Goal: Task Accomplishment & Management: Manage account settings

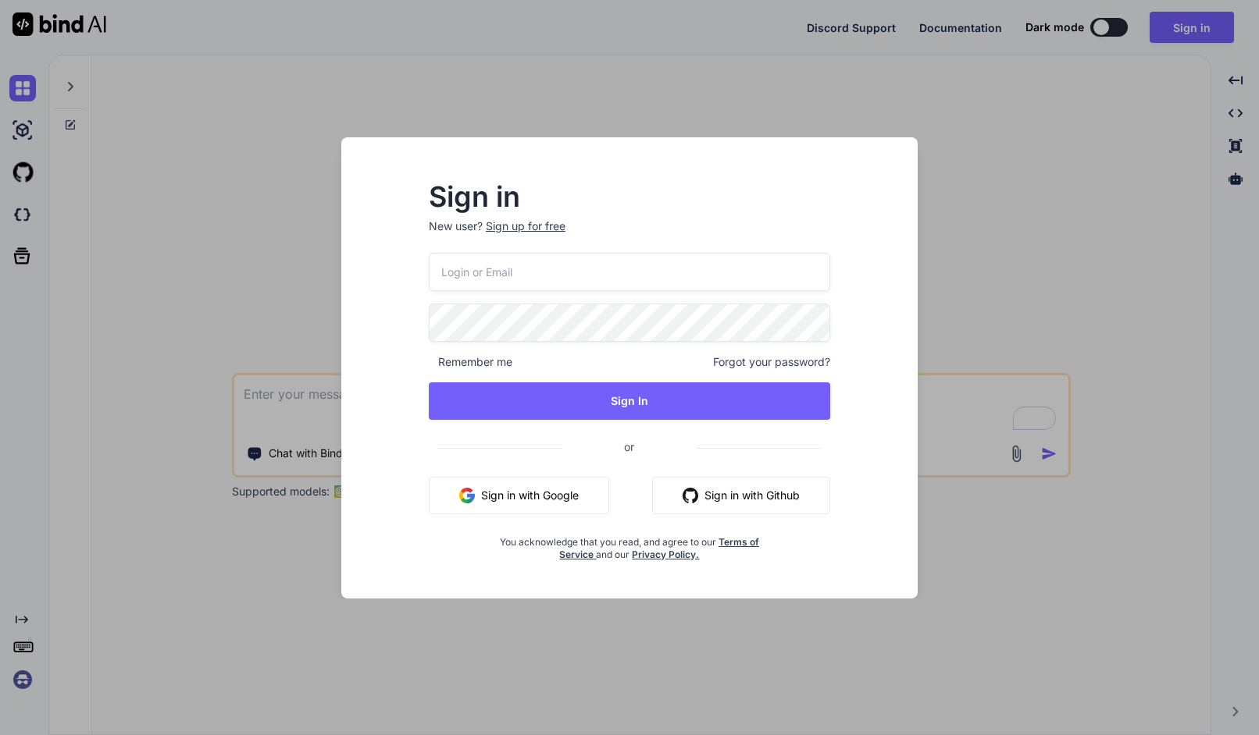
click at [565, 268] on input "email" at bounding box center [629, 272] width 401 height 38
paste input "[EMAIL_ADDRESS][DOMAIN_NAME]"
type input "[EMAIL_ADDRESS][DOMAIN_NAME]"
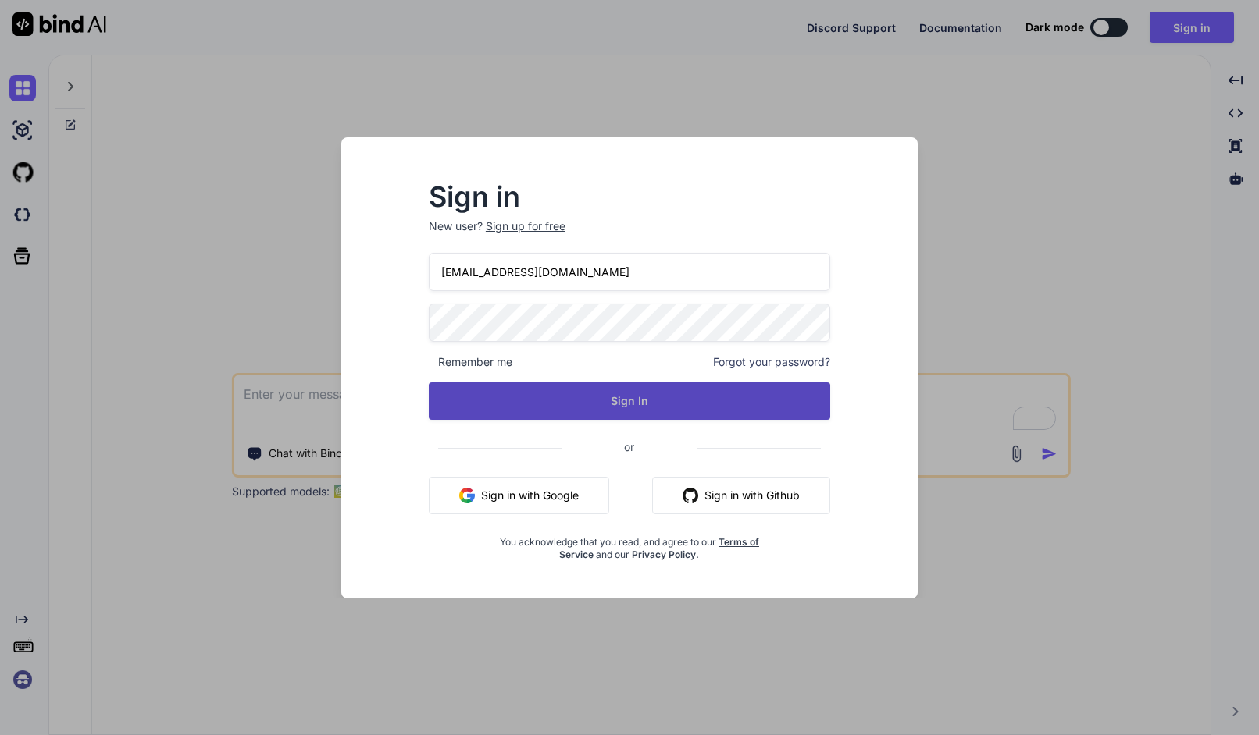
click at [625, 408] on button "Sign In" at bounding box center [629, 401] width 401 height 37
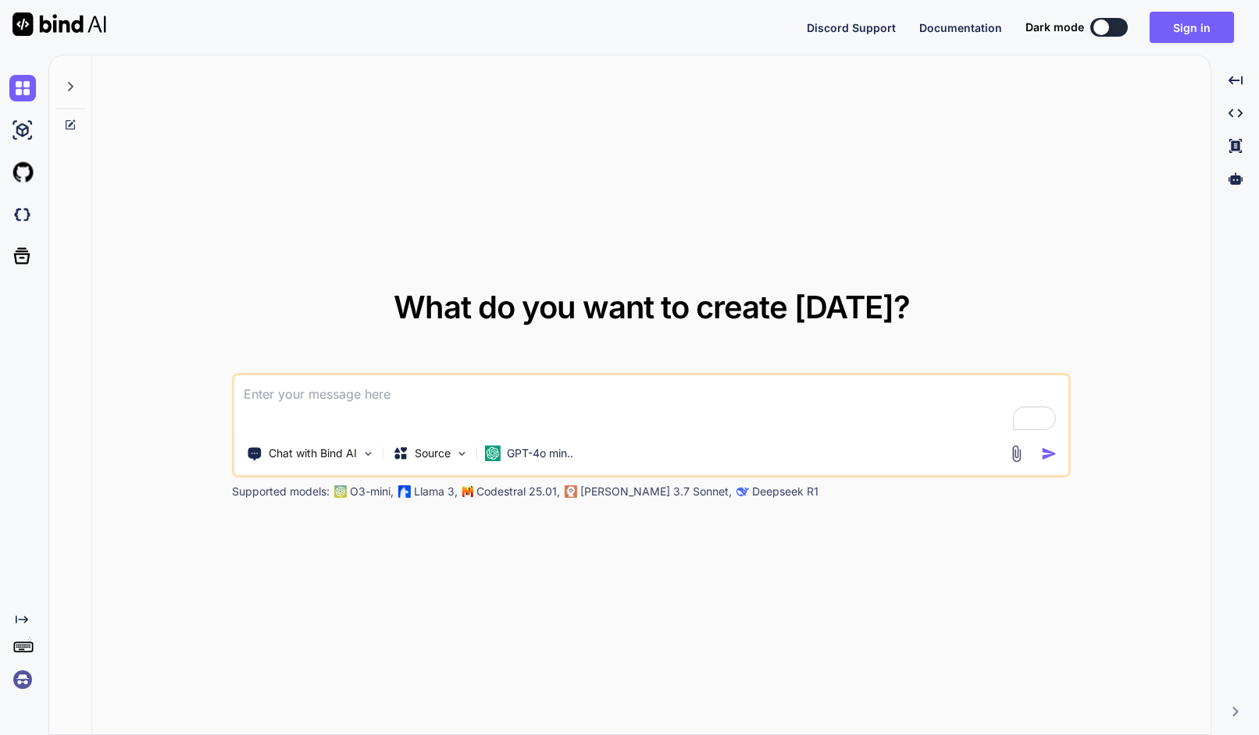
click at [19, 670] on img at bounding box center [22, 680] width 27 height 27
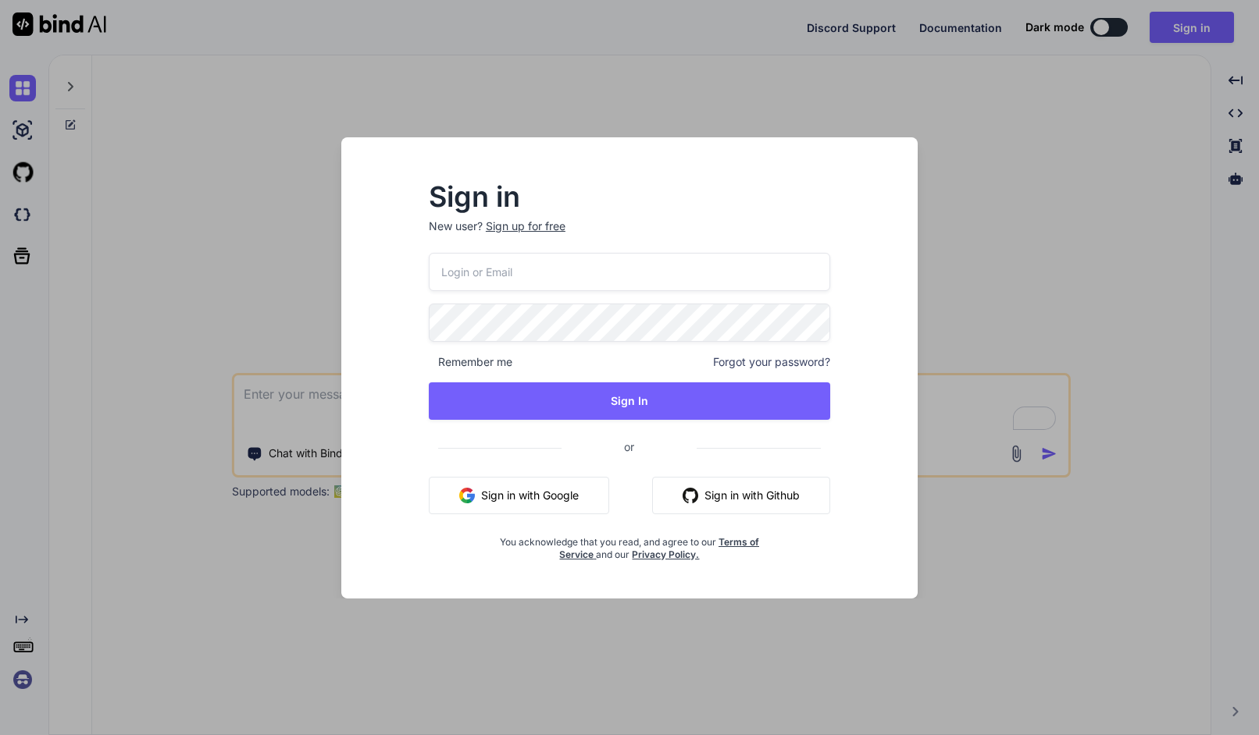
click at [180, 511] on div "Sign in New user? Sign up for free Remember me Forgot your password? Sign In or…" at bounding box center [629, 367] width 1259 height 735
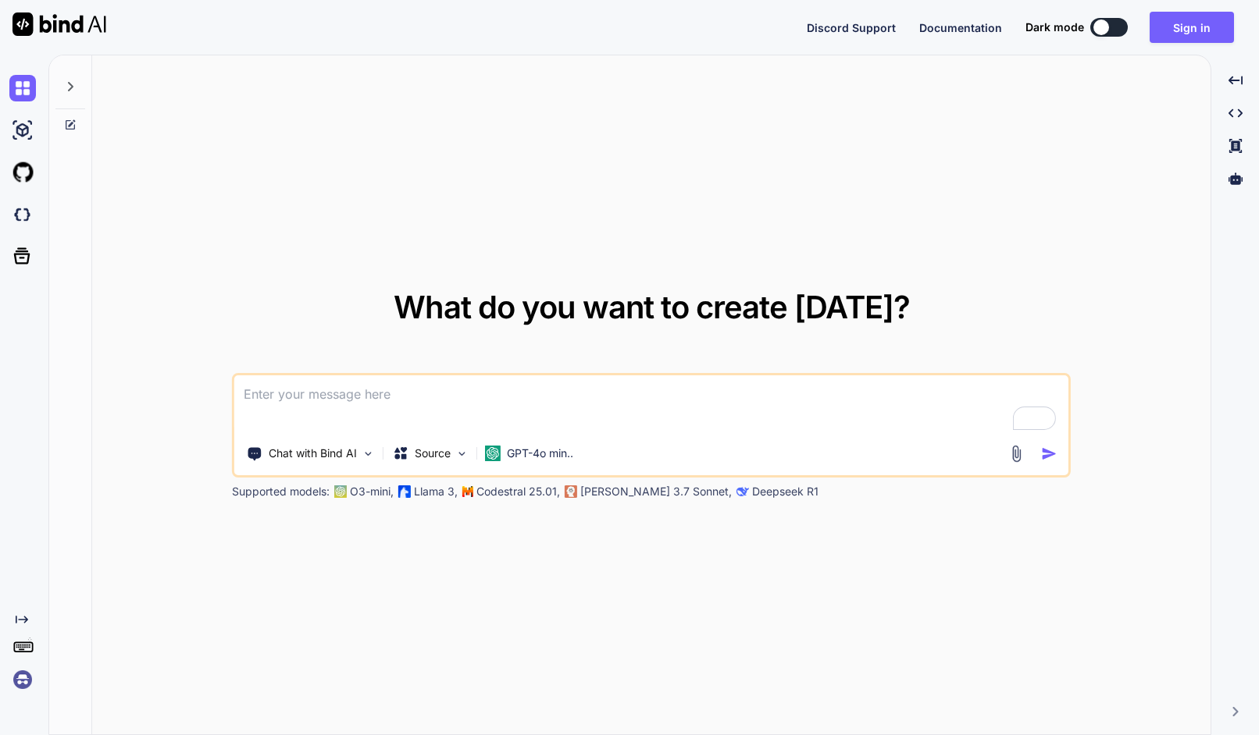
click at [27, 652] on rect at bounding box center [23, 647] width 18 height 9
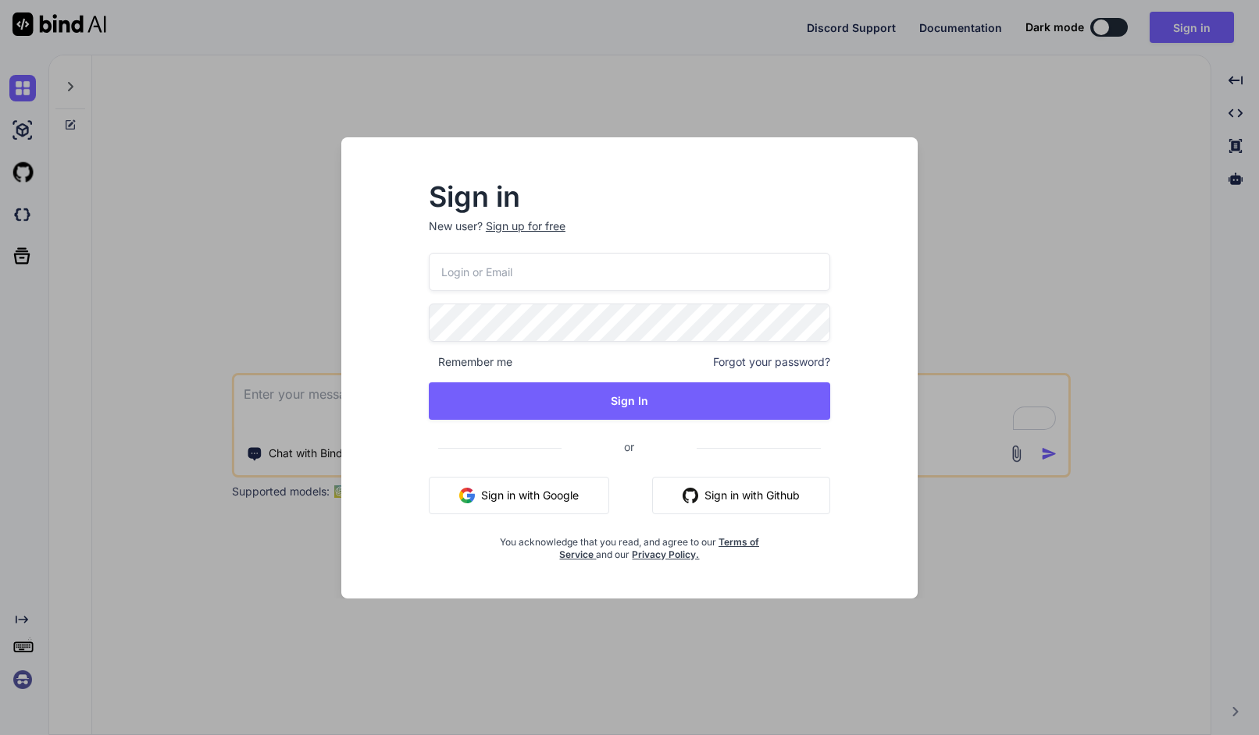
click at [23, 641] on div "Sign in New user? Sign up for free Remember me Forgot your password? Sign In or…" at bounding box center [629, 367] width 1259 height 735
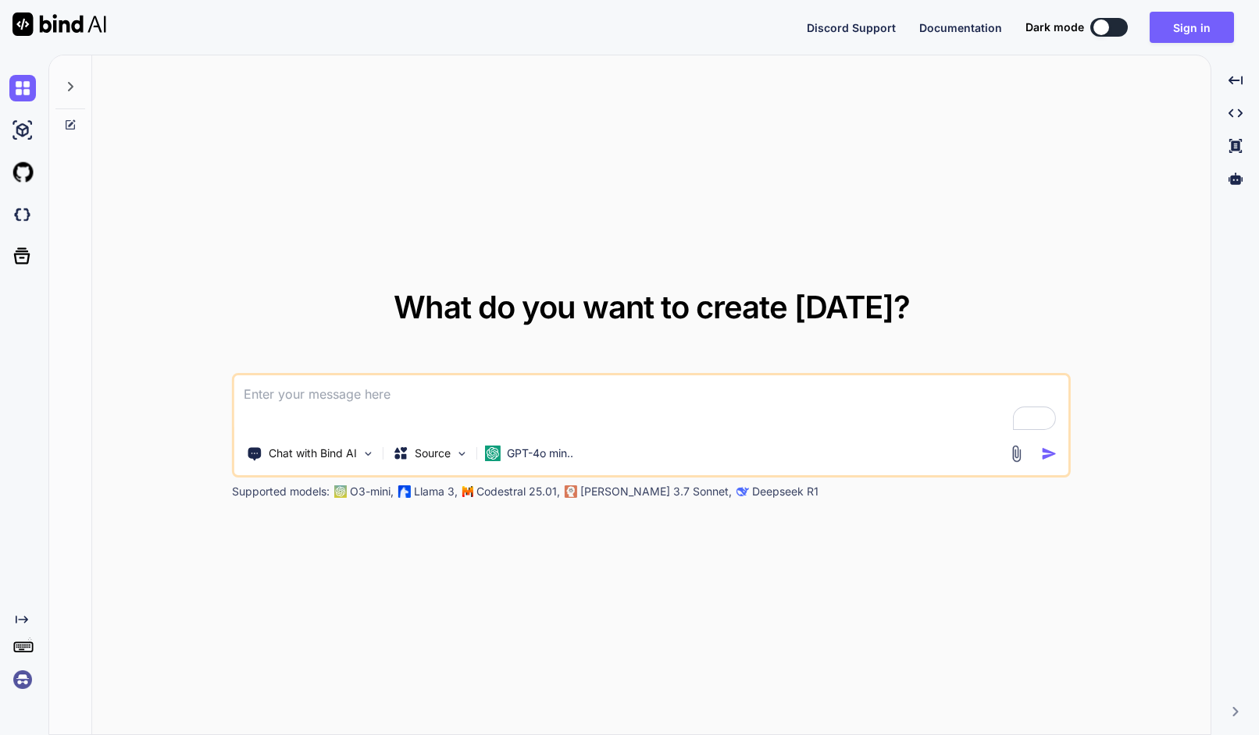
click at [23, 682] on img at bounding box center [22, 680] width 27 height 27
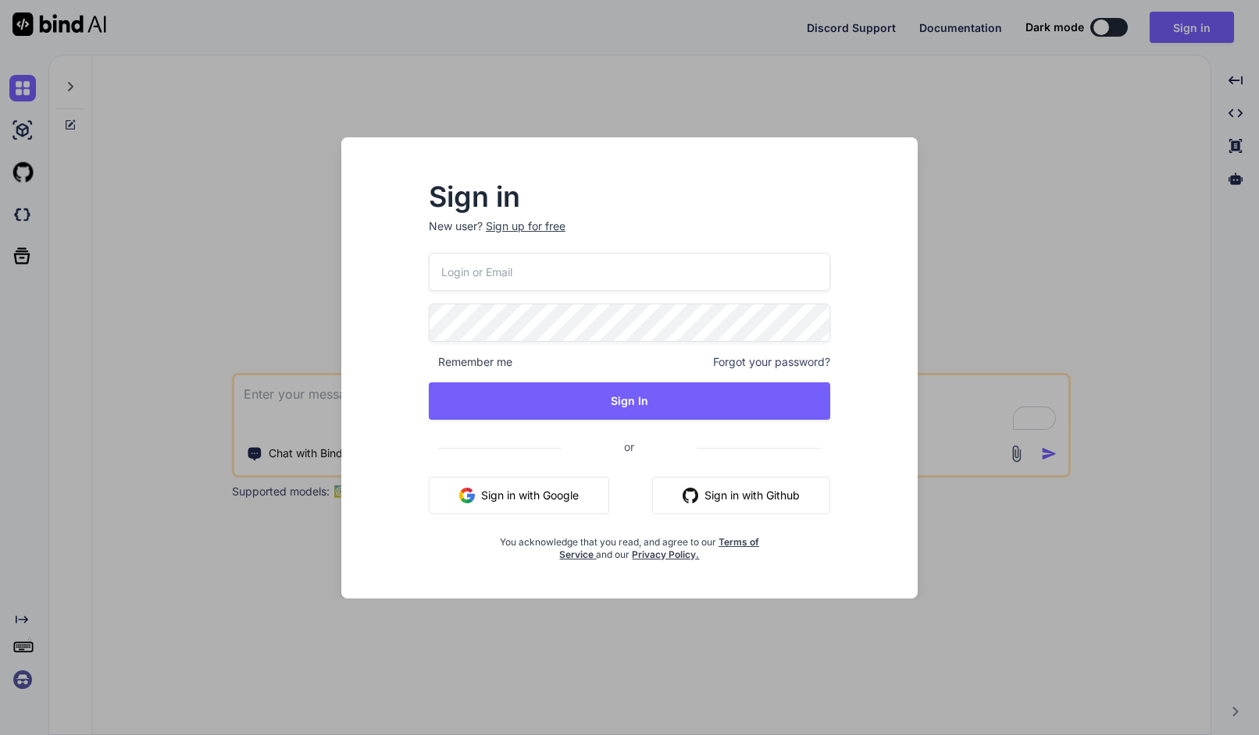
click at [493, 488] on button "Sign in with Google" at bounding box center [519, 495] width 180 height 37
click at [1152, 56] on div "Sign in New user? Sign up for free Remember me Forgot your password? Sign In or…" at bounding box center [629, 367] width 1259 height 735
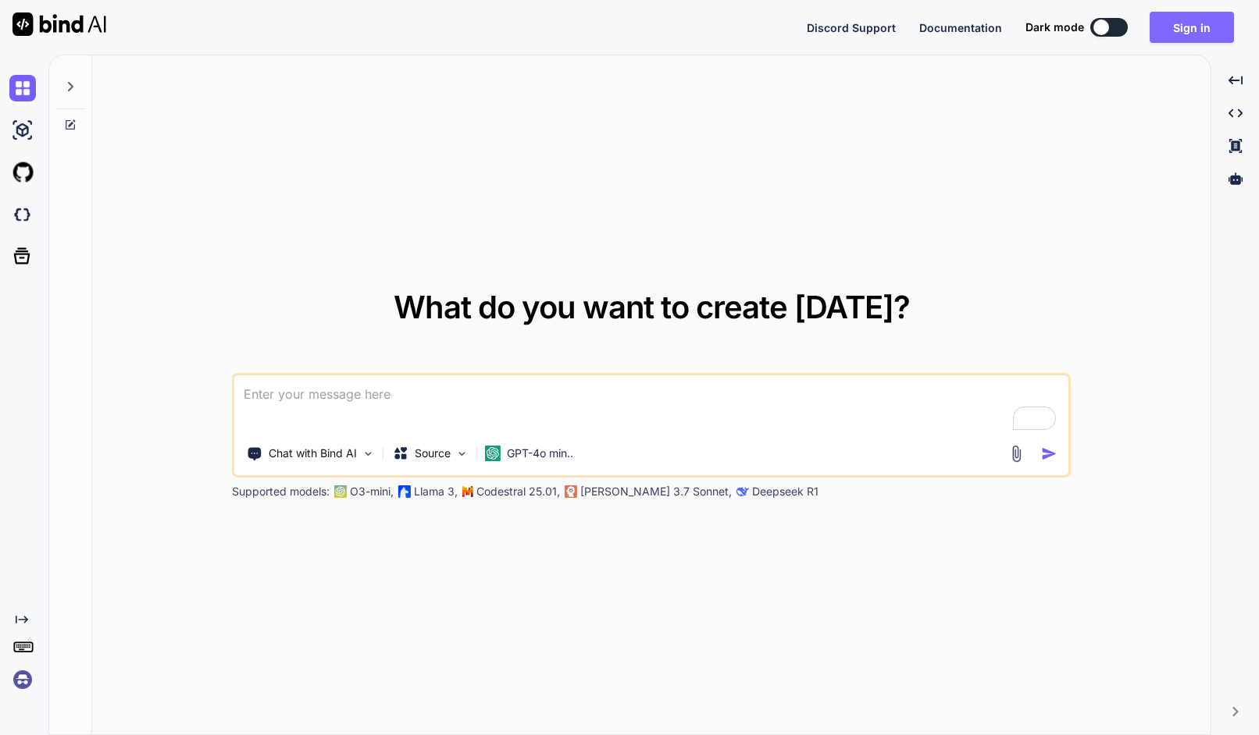
click at [1185, 25] on button "Sign in" at bounding box center [1191, 27] width 84 height 31
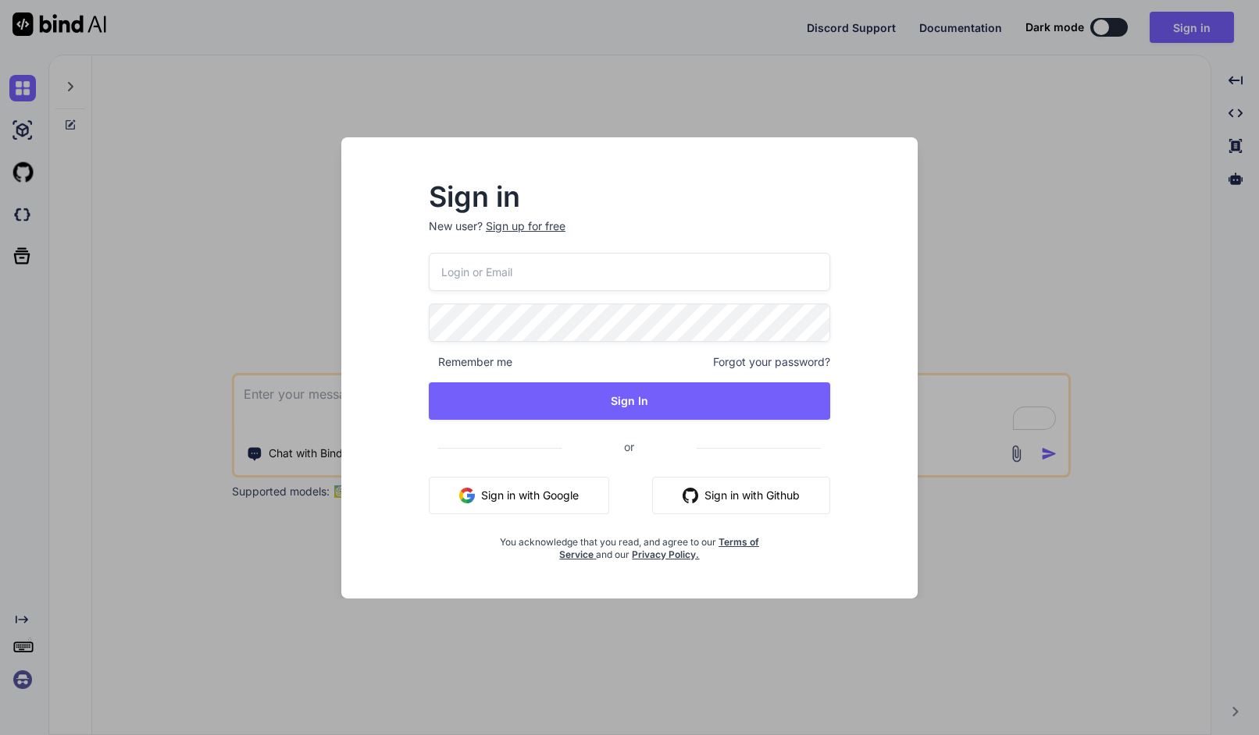
click at [576, 272] on input "email" at bounding box center [629, 272] width 401 height 38
type input "[EMAIL_ADDRESS][DOMAIN_NAME]"
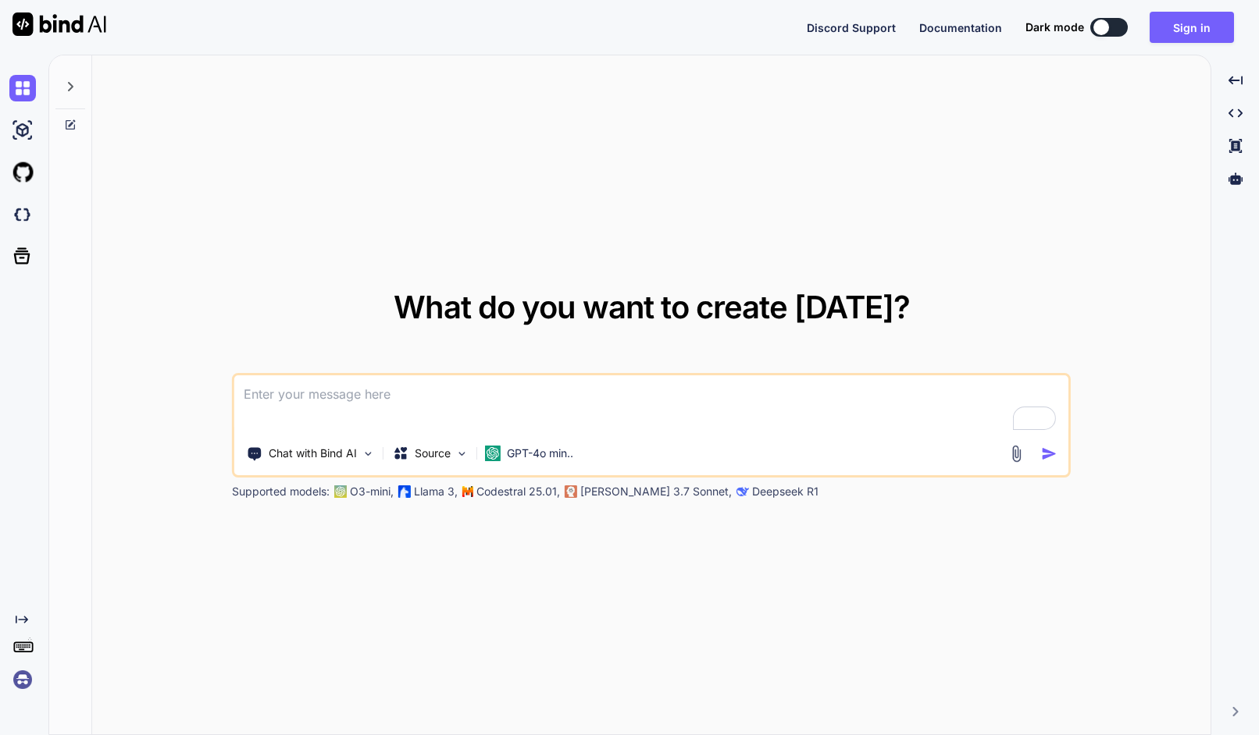
click at [629, 393] on textarea "To enrich screen reader interactions, please activate Accessibility in Grammarl…" at bounding box center [651, 405] width 834 height 58
click at [1189, 33] on button "Sign in" at bounding box center [1191, 27] width 84 height 31
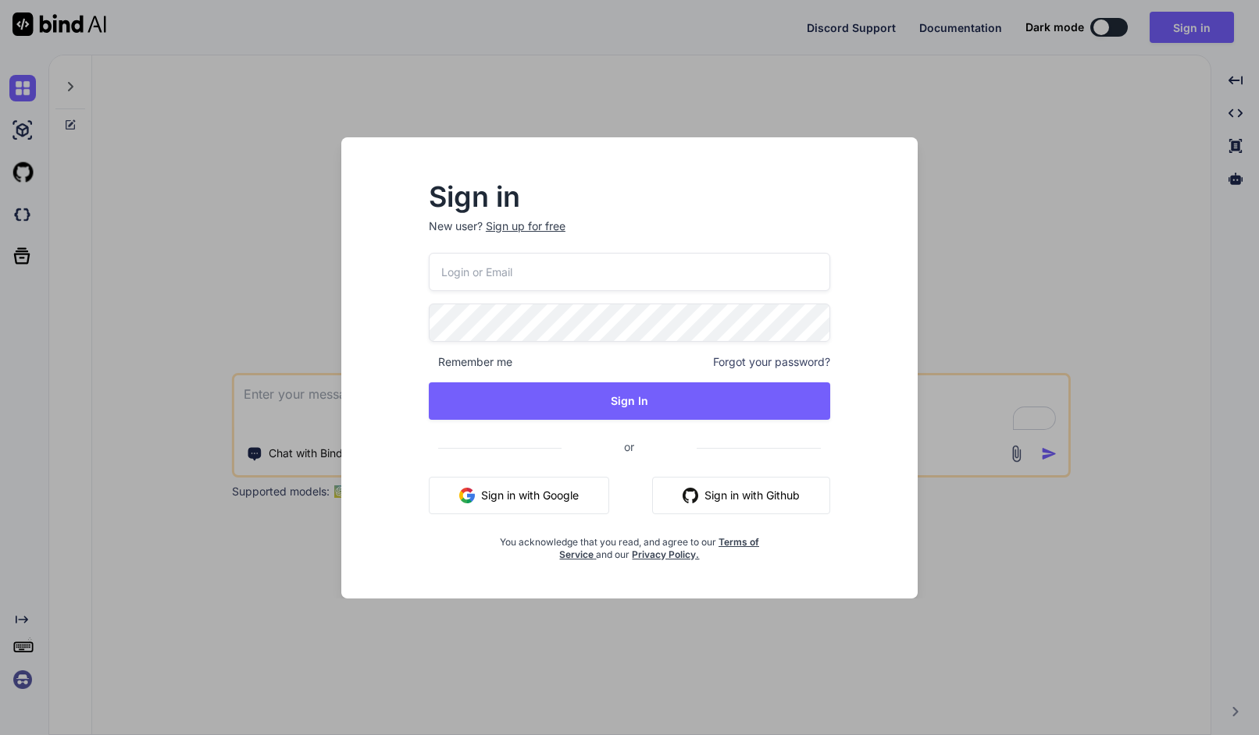
click at [675, 269] on input "email" at bounding box center [629, 272] width 401 height 38
click at [657, 262] on input "dec" at bounding box center [629, 272] width 401 height 38
type input "[EMAIL_ADDRESS][DOMAIN_NAME]"
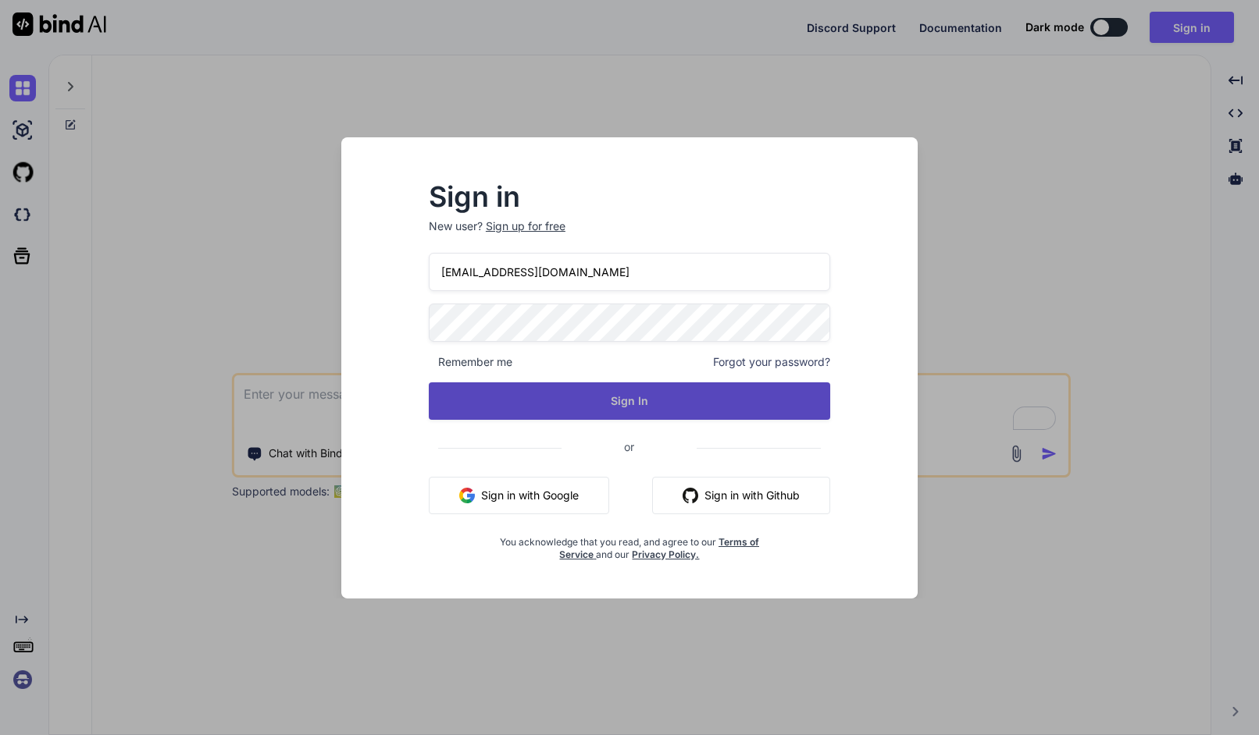
click at [614, 385] on button "Sign In" at bounding box center [629, 401] width 401 height 37
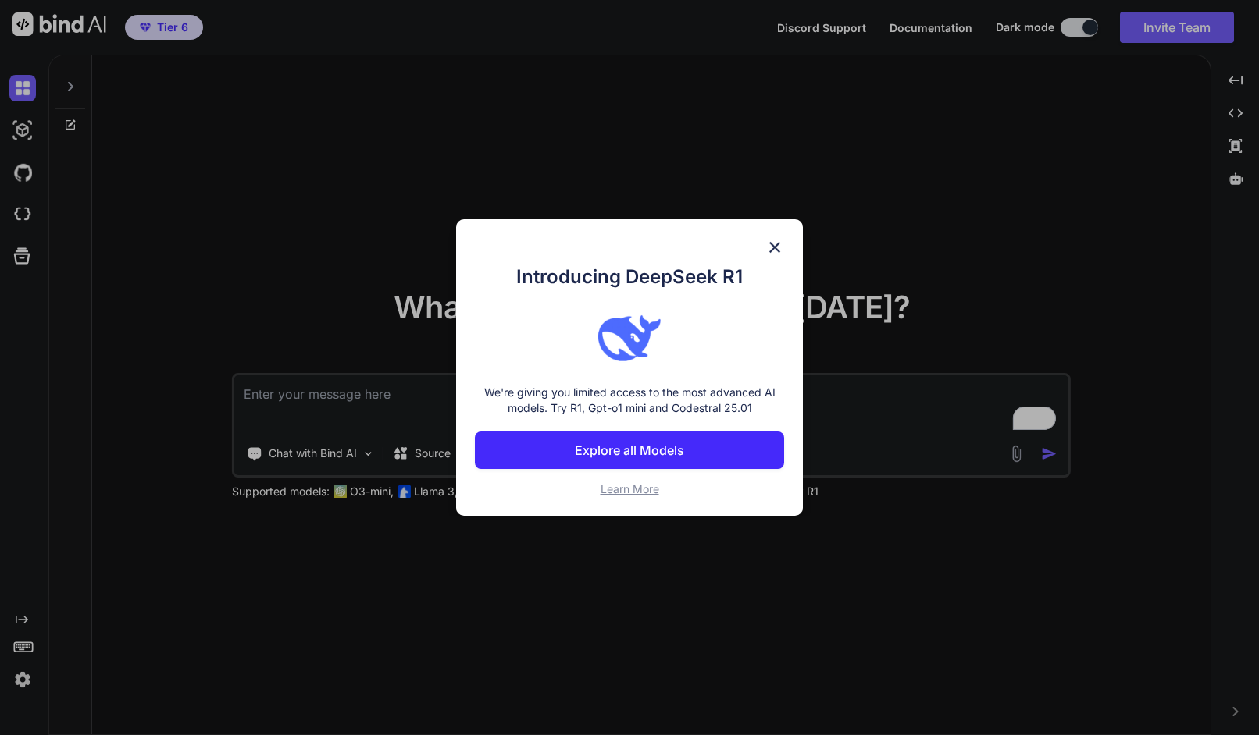
click at [777, 240] on img at bounding box center [774, 247] width 19 height 19
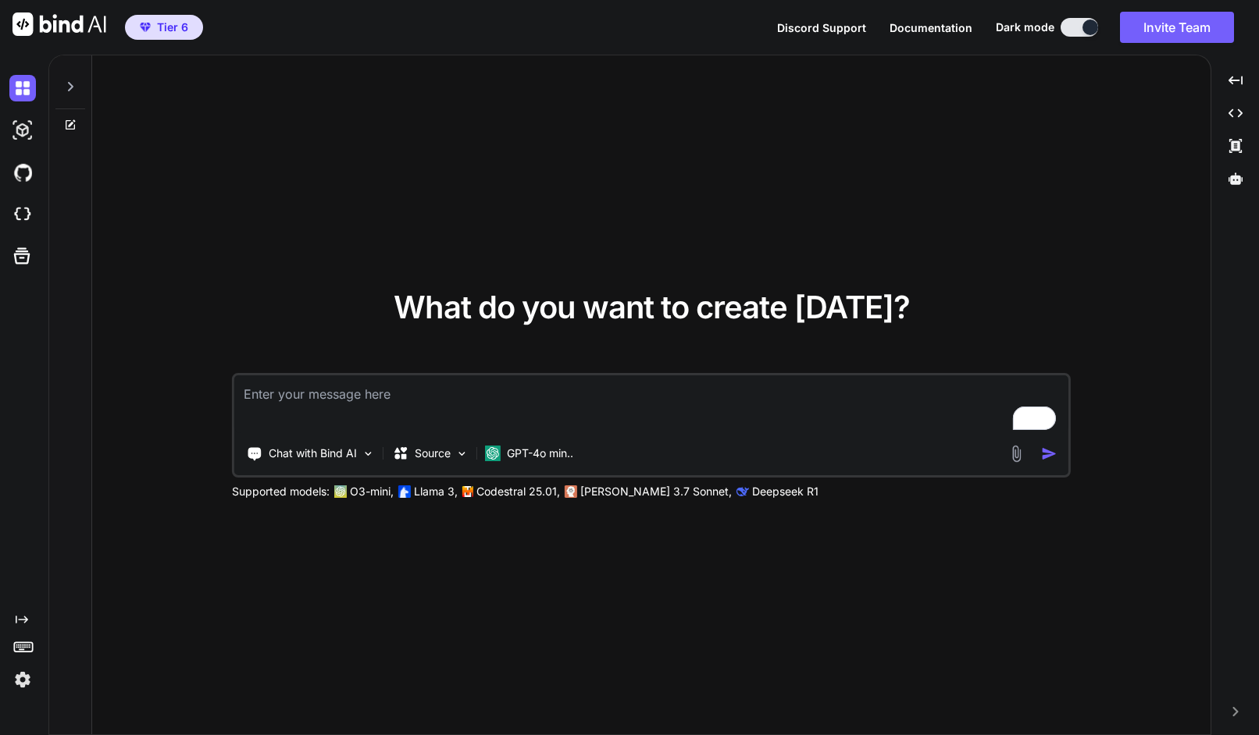
click at [28, 675] on img at bounding box center [22, 680] width 27 height 27
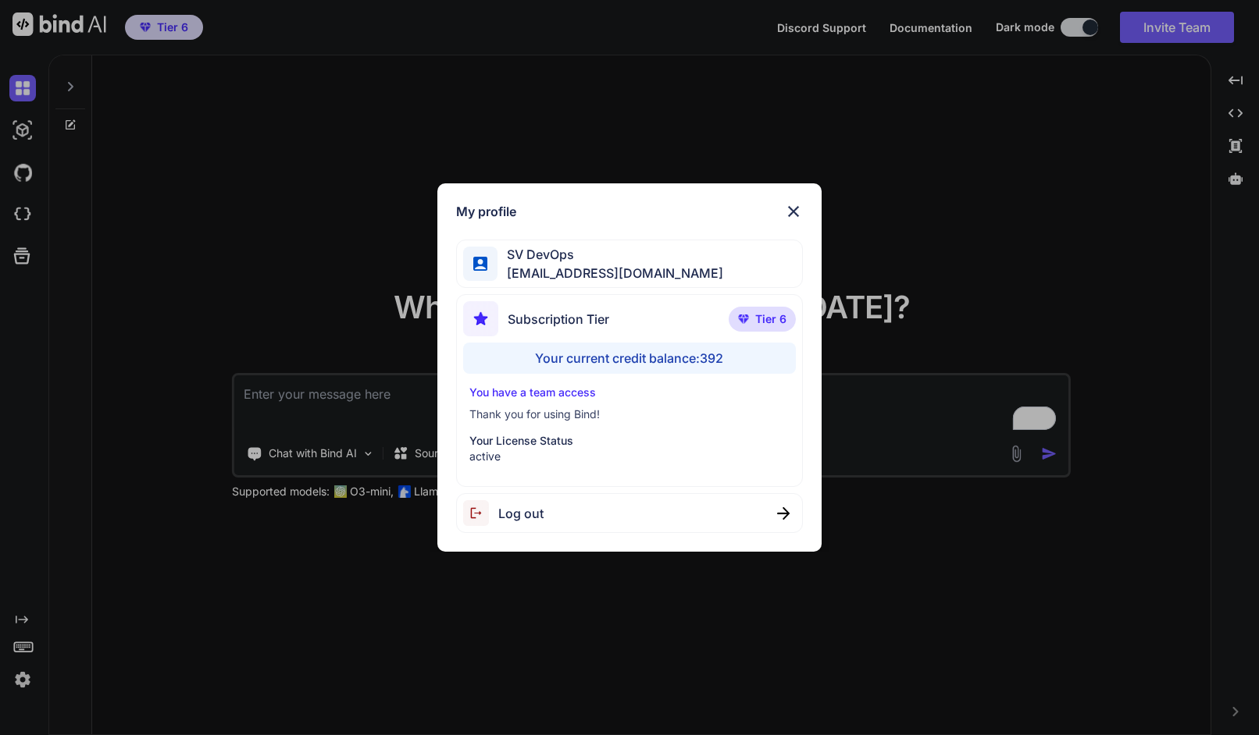
click at [558, 329] on div "Subscription Tier" at bounding box center [536, 318] width 146 height 35
click at [748, 327] on p "Tier 6" at bounding box center [761, 319] width 67 height 25
click at [764, 323] on span "Tier 6" at bounding box center [770, 320] width 31 height 16
click at [701, 358] on div "Your current credit balance: 392" at bounding box center [629, 358] width 333 height 31
click at [804, 212] on div "My profile SV DevOps [EMAIL_ADDRESS][DOMAIN_NAME] Subscription Tier Tier 6 Your…" at bounding box center [629, 367] width 385 height 369
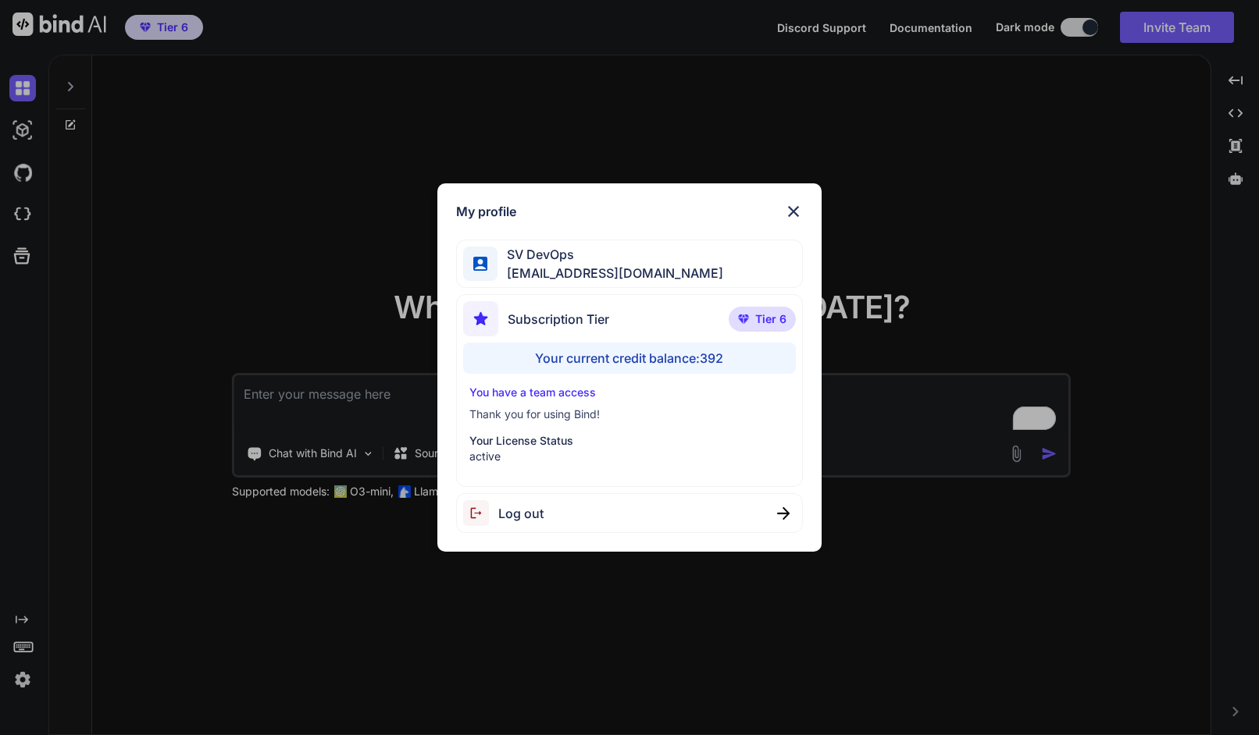
click at [794, 210] on img at bounding box center [793, 211] width 19 height 19
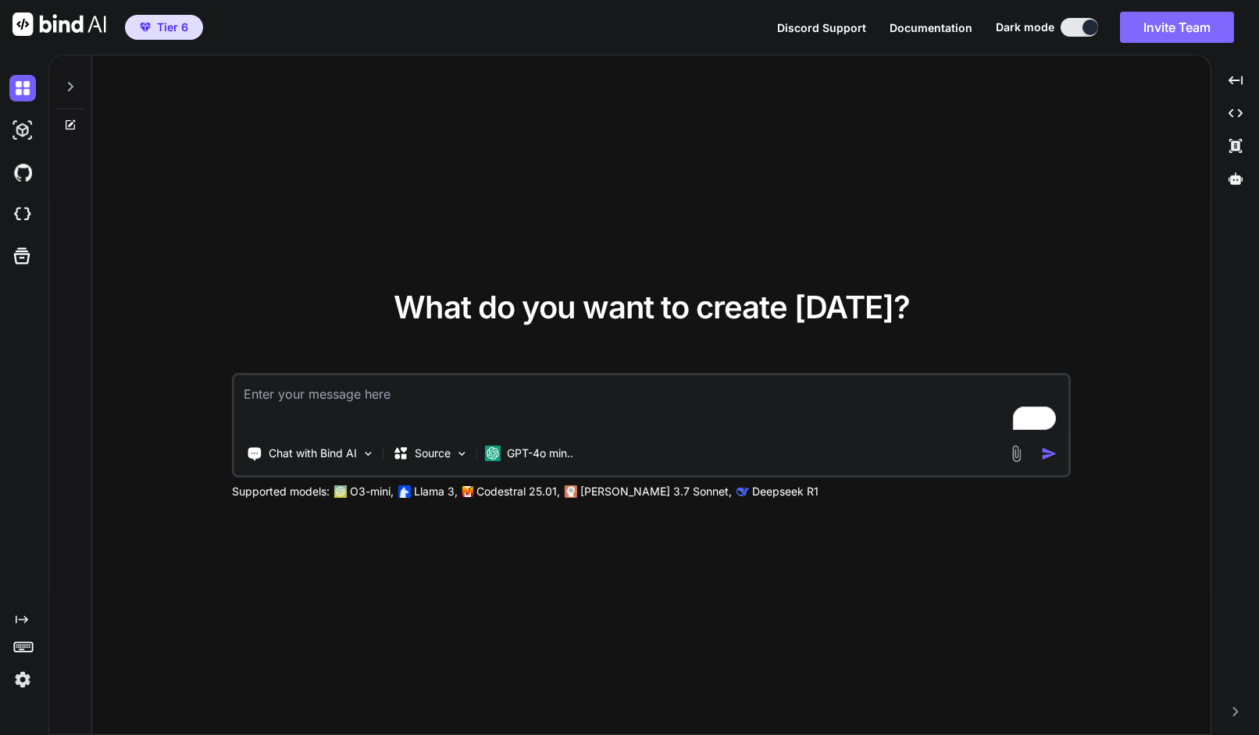
click at [1154, 23] on button "Invite Team" at bounding box center [1177, 27] width 114 height 31
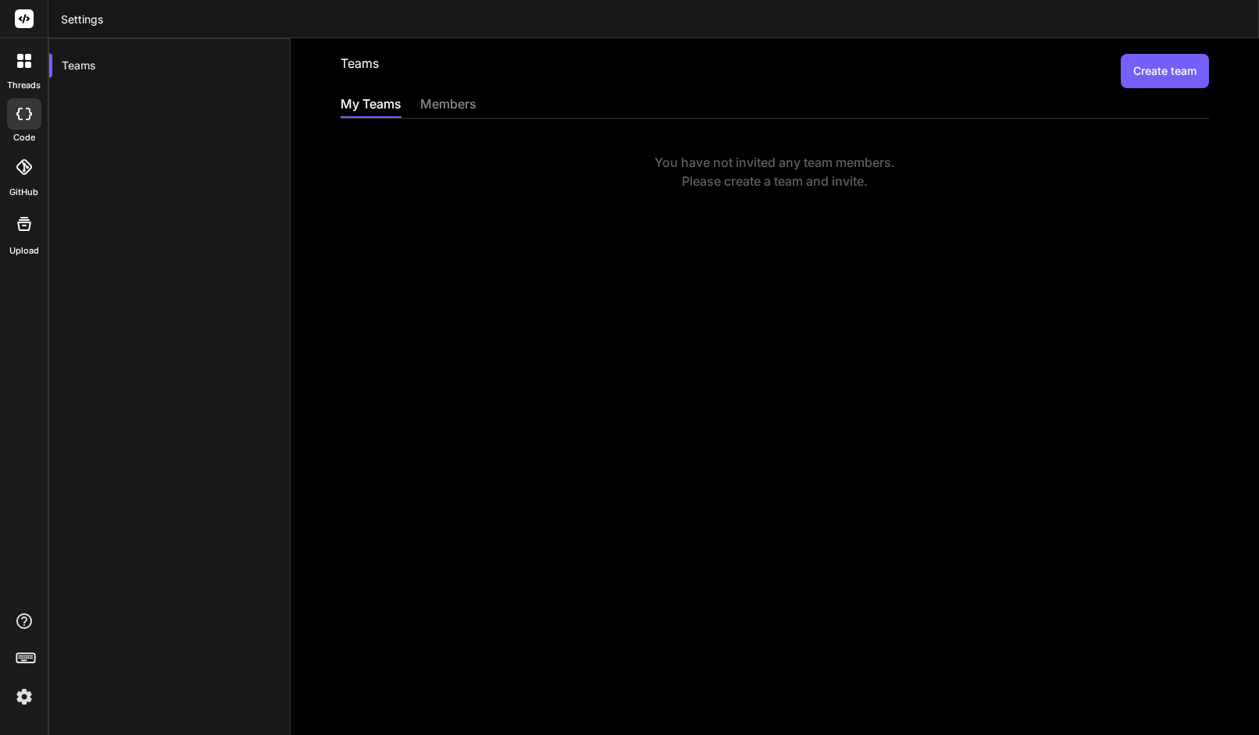
click at [444, 105] on div "members" at bounding box center [448, 105] width 56 height 22
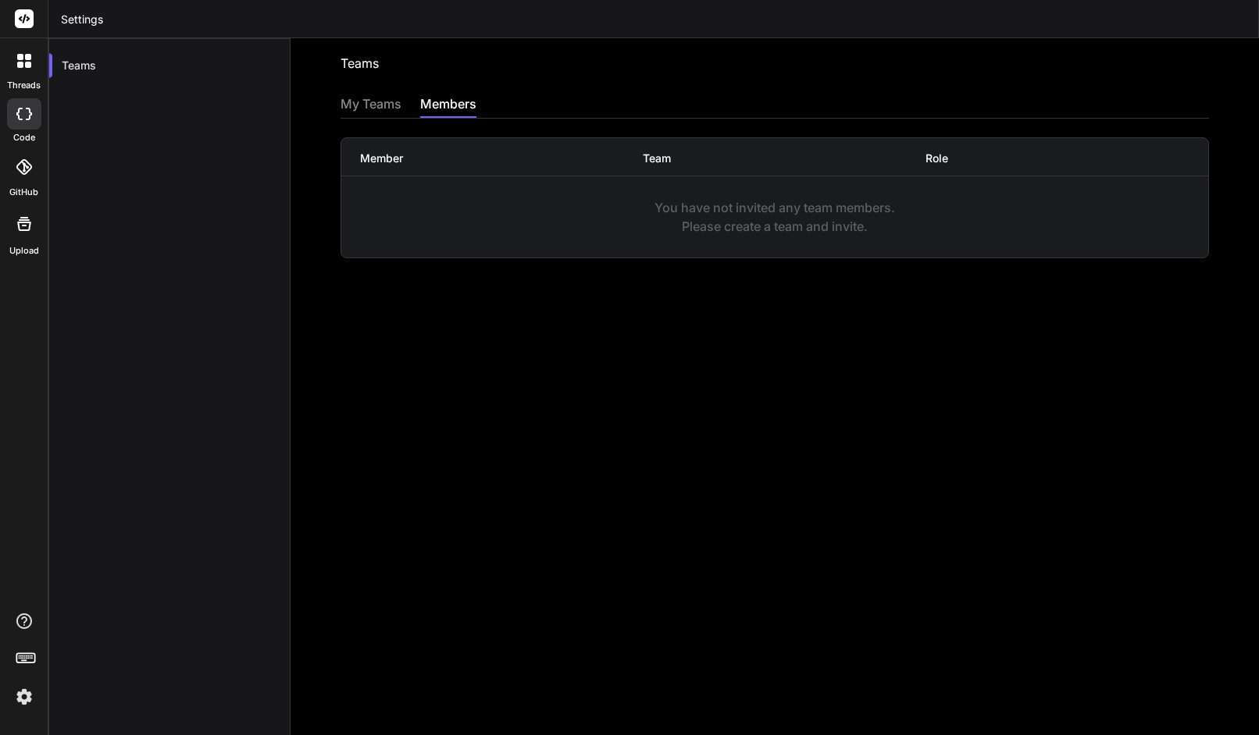
click at [373, 108] on div "My Teams" at bounding box center [370, 105] width 61 height 22
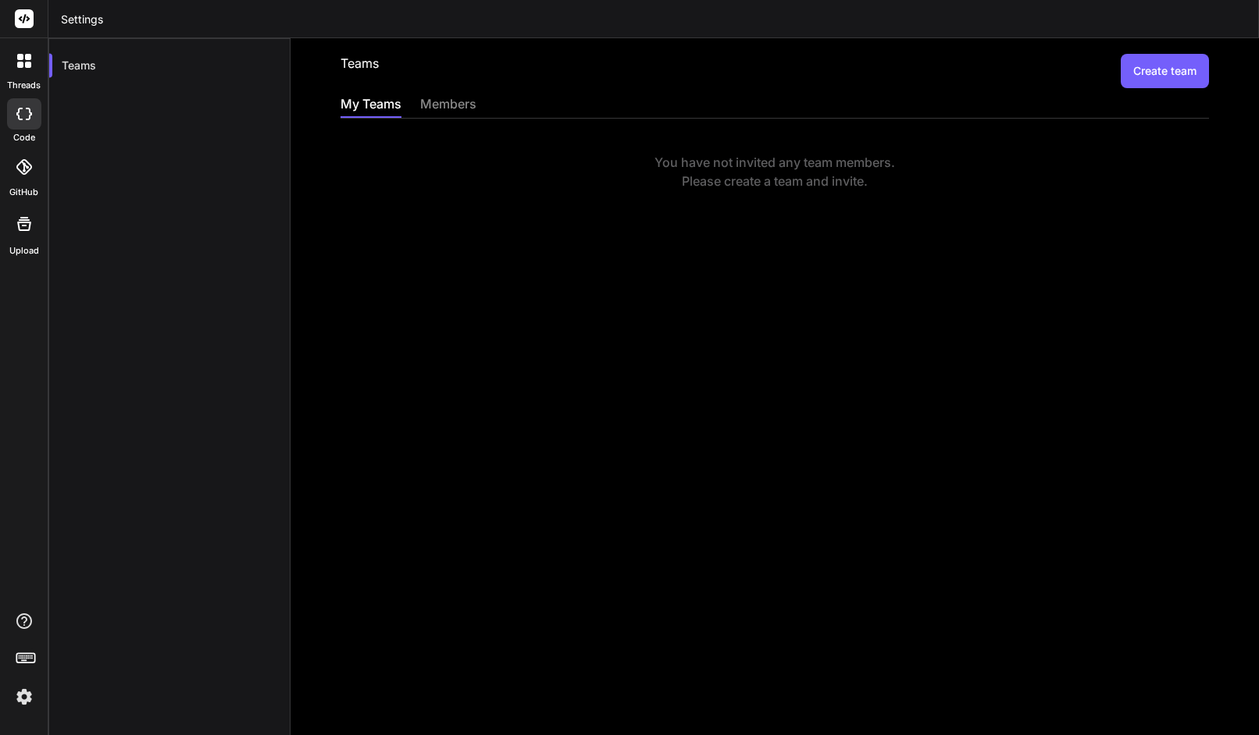
click at [994, 177] on div "You have not invited any team members. Please create a team and invite." at bounding box center [774, 171] width 868 height 37
click at [28, 697] on img at bounding box center [24, 697] width 27 height 27
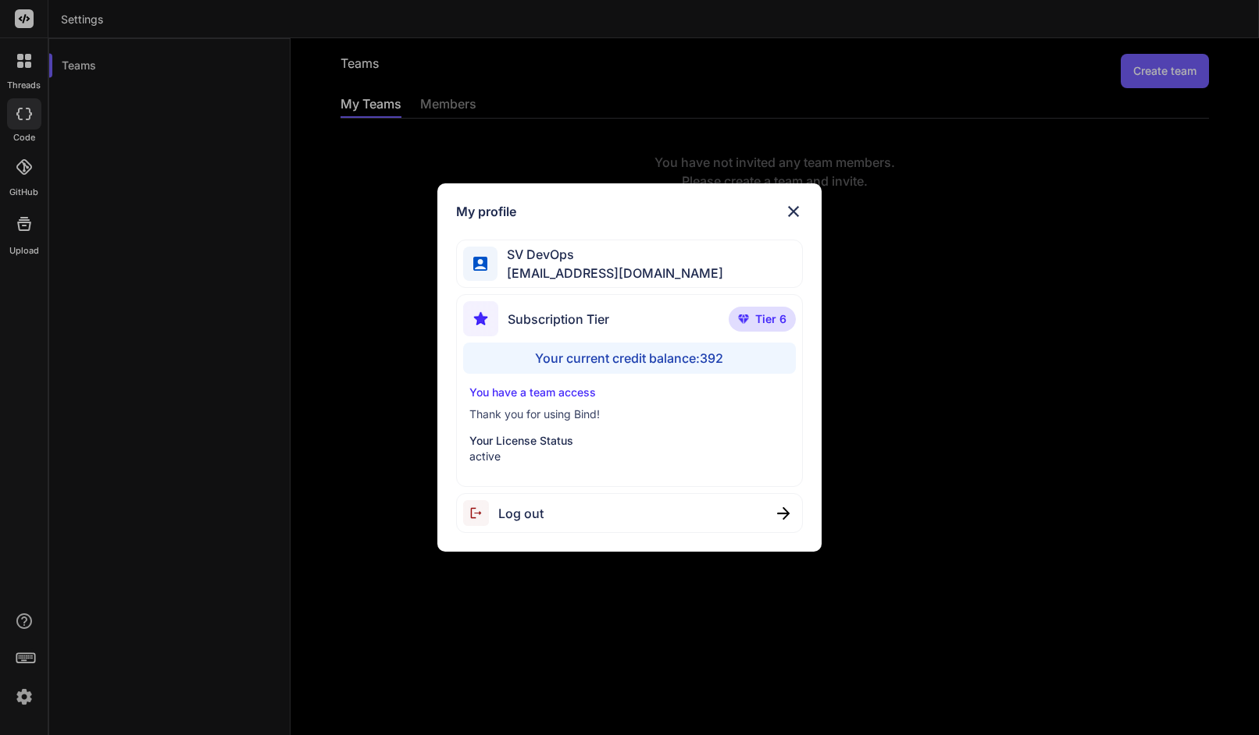
click at [525, 522] on span "Log out" at bounding box center [520, 513] width 45 height 19
